Goal: Transaction & Acquisition: Purchase product/service

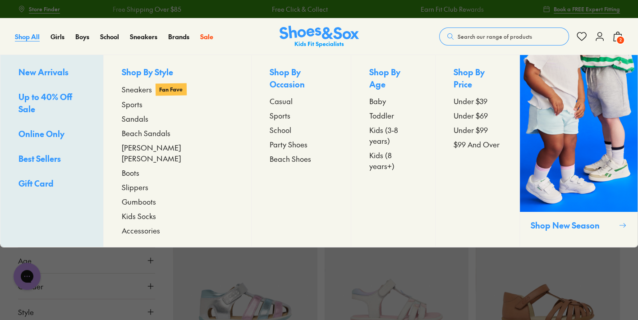
click at [34, 35] on span "Shop All" at bounding box center [27, 36] width 25 height 9
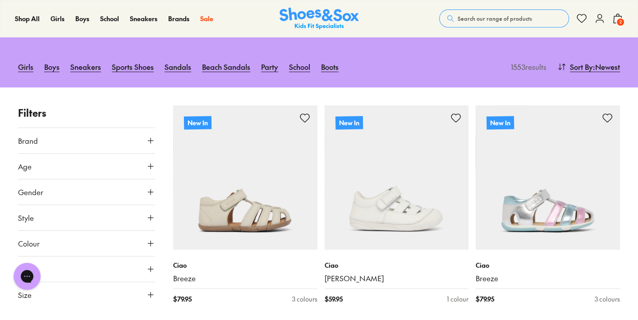
scroll to position [100, 0]
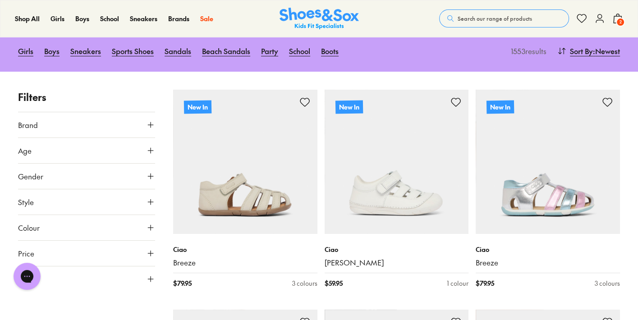
click at [146, 257] on button "Price" at bounding box center [86, 253] width 137 height 25
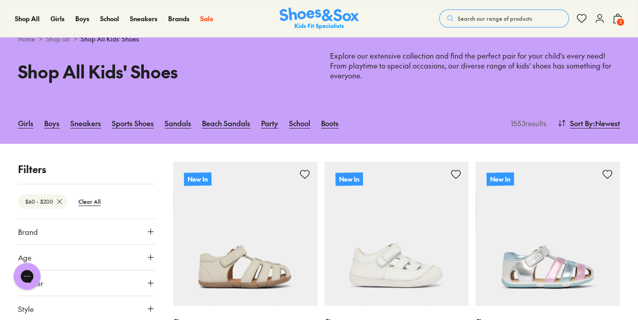
drag, startPoint x: 23, startPoint y: 249, endPoint x: 60, endPoint y: 248, distance: 37.4
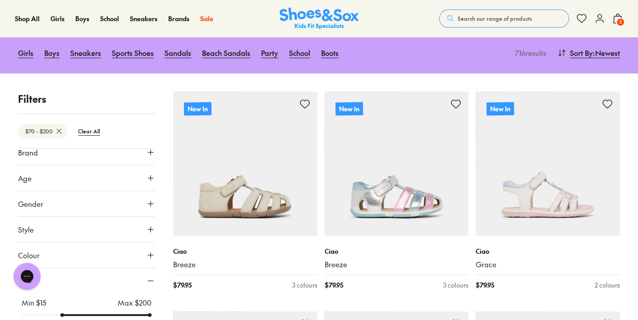
scroll to position [13, 0]
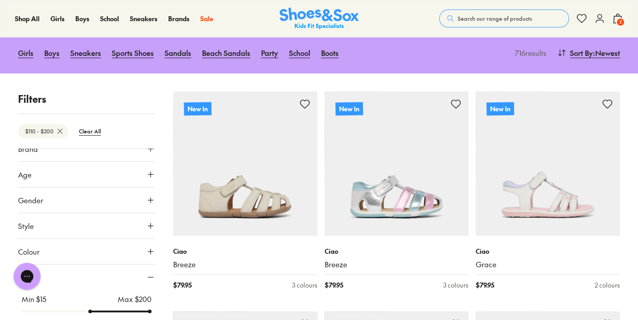
drag, startPoint x: 60, startPoint y: 313, endPoint x: 86, endPoint y: 314, distance: 25.7
click at [86, 313] on input "range" at bounding box center [87, 312] width 130 height 4
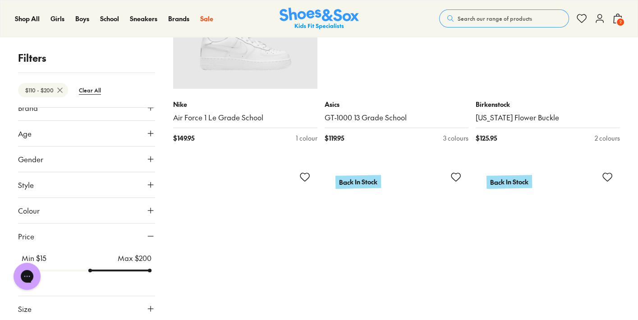
scroll to position [248, 0]
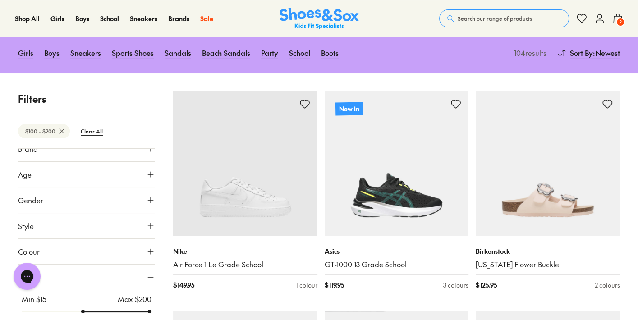
drag, startPoint x: 89, startPoint y: 272, endPoint x: 84, endPoint y: 269, distance: 5.3
click at [78, 310] on input "range" at bounding box center [87, 312] width 130 height 4
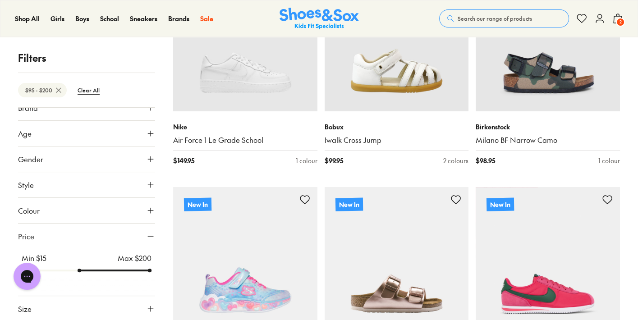
scroll to position [228, 0]
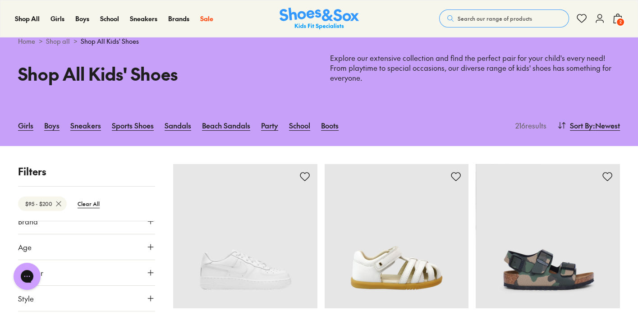
scroll to position [100, 0]
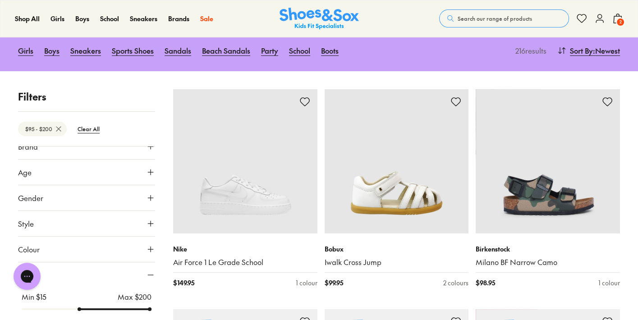
scroll to position [26, 0]
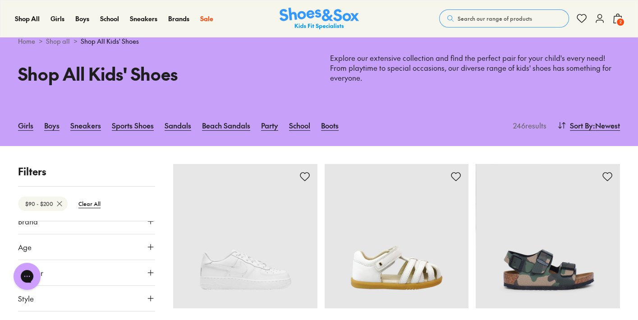
drag, startPoint x: 79, startPoint y: 273, endPoint x: 74, endPoint y: 273, distance: 5.4
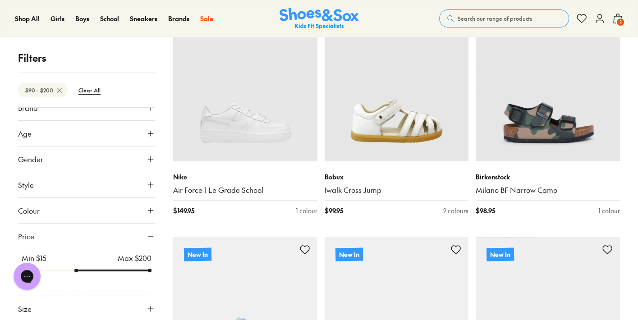
scroll to position [176, 0]
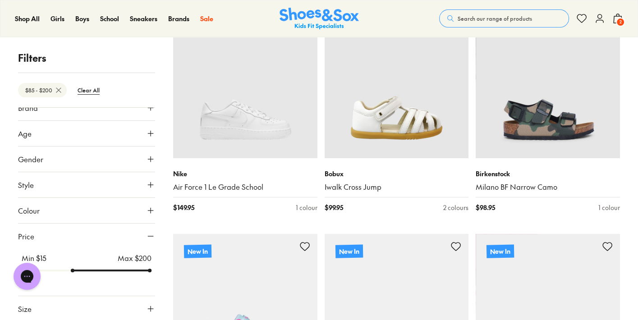
scroll to position [18, 0]
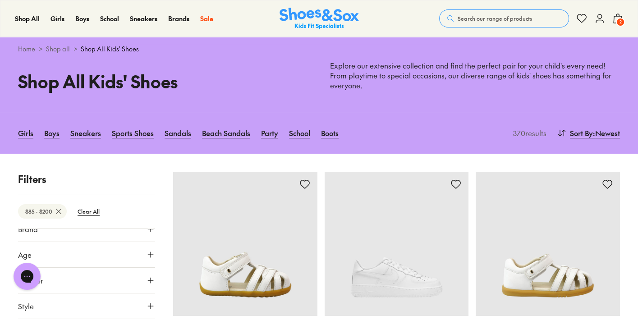
type input "**"
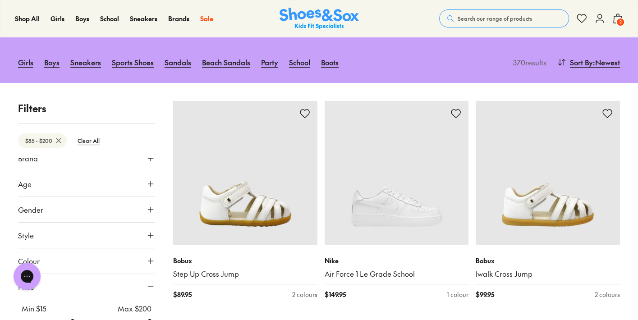
scroll to position [169, 0]
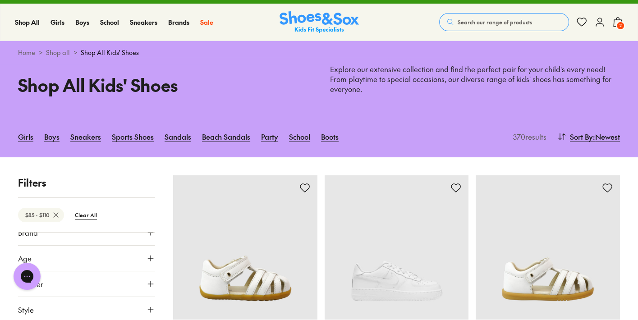
scroll to position [112, 0]
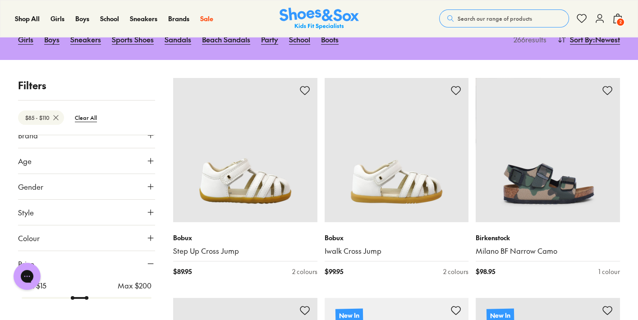
drag, startPoint x: 146, startPoint y: 273, endPoint x: 85, endPoint y: 276, distance: 61.8
type input "***"
click at [85, 296] on input "range" at bounding box center [87, 298] width 130 height 4
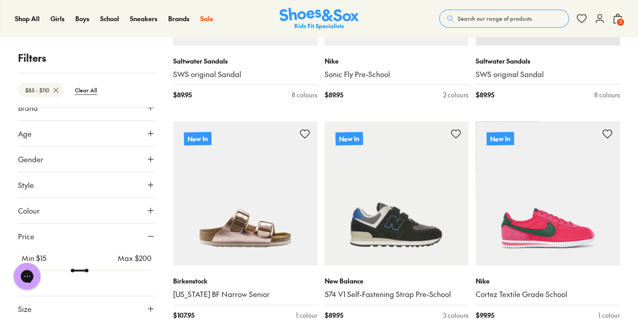
scroll to position [762, 0]
